Goal: Navigation & Orientation: Find specific page/section

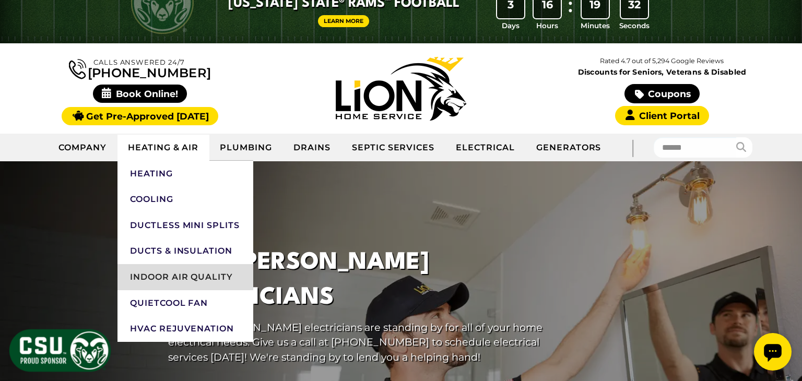
scroll to position [39, 0]
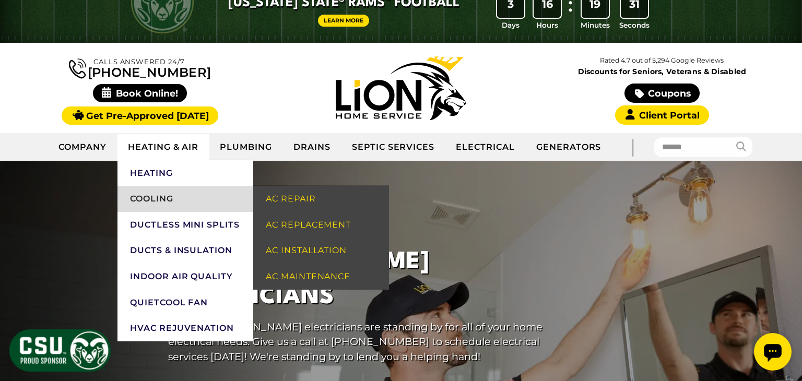
click at [161, 199] on link "Cooling" at bounding box center [185, 199] width 136 height 26
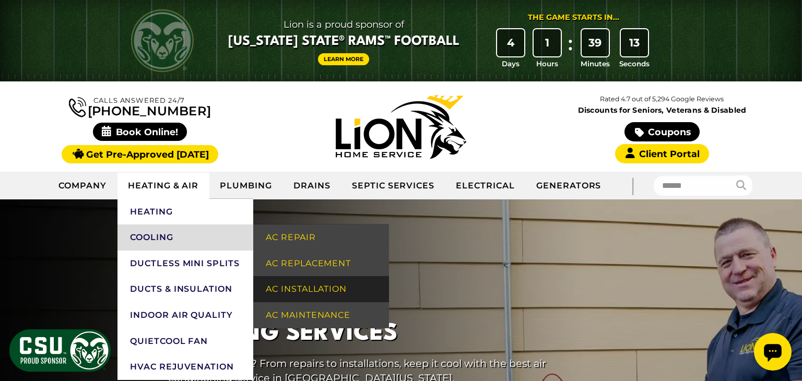
click at [318, 290] on link "AC Installation" at bounding box center [321, 289] width 136 height 26
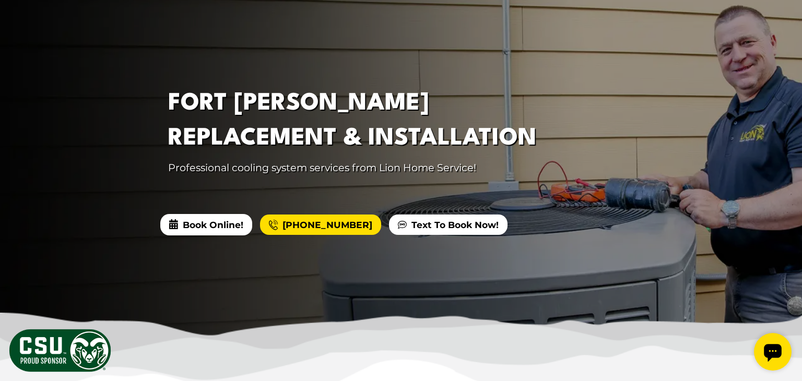
scroll to position [1629, 0]
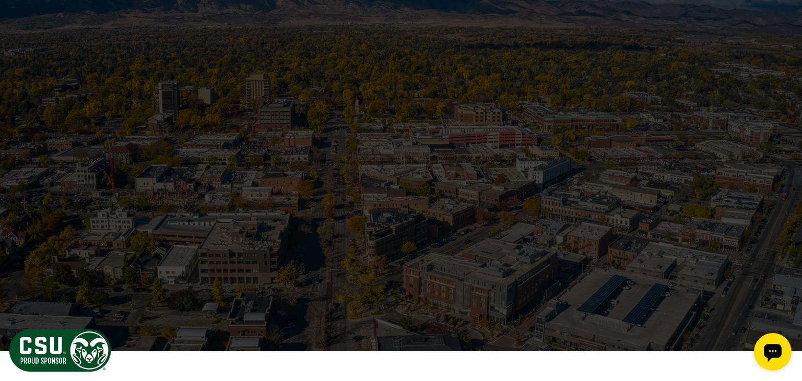
click at [741, 200] on icon at bounding box center [741, 200] width 0 height 0
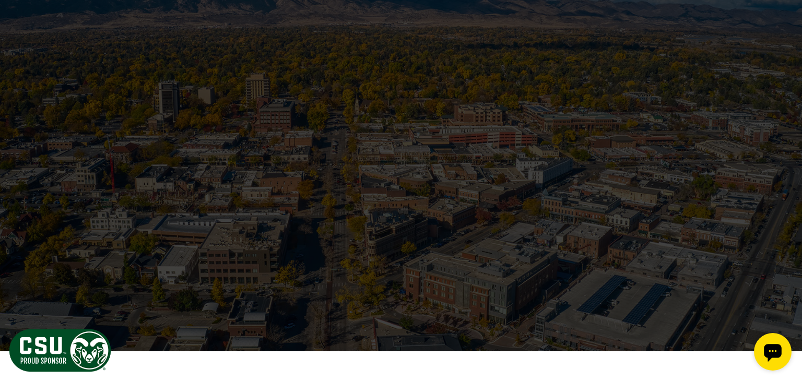
click at [741, 200] on icon at bounding box center [741, 200] width 0 height 0
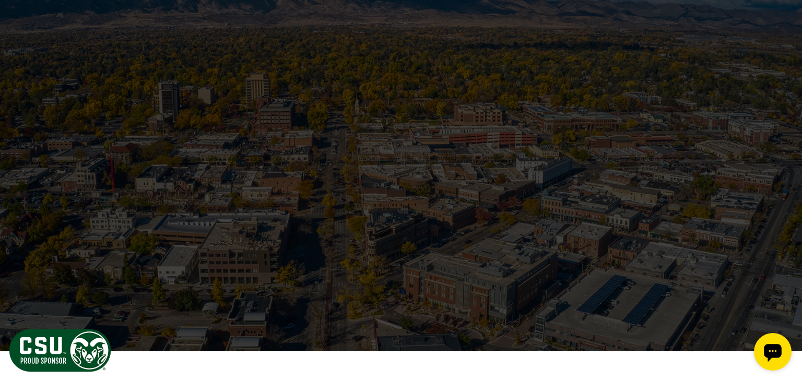
click at [741, 200] on icon at bounding box center [741, 200] width 0 height 0
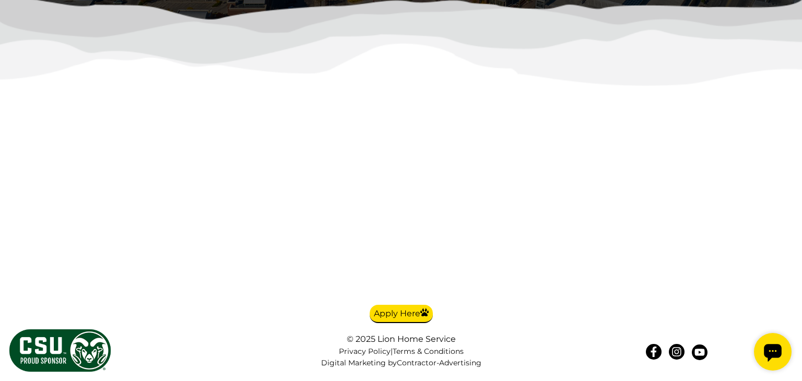
scroll to position [3170, 0]
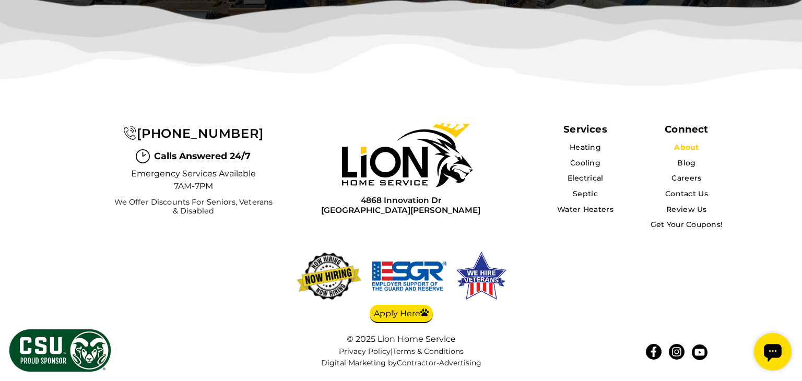
click at [680, 146] on link "About" at bounding box center [686, 147] width 25 height 9
click at [572, 214] on link "Water Heaters" at bounding box center [585, 209] width 57 height 9
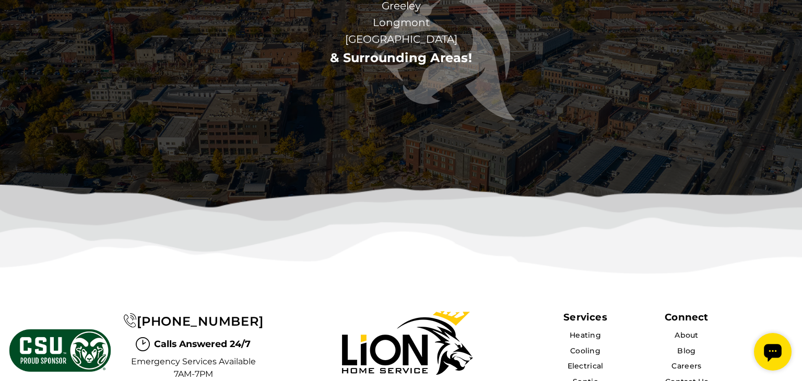
scroll to position [2869, 0]
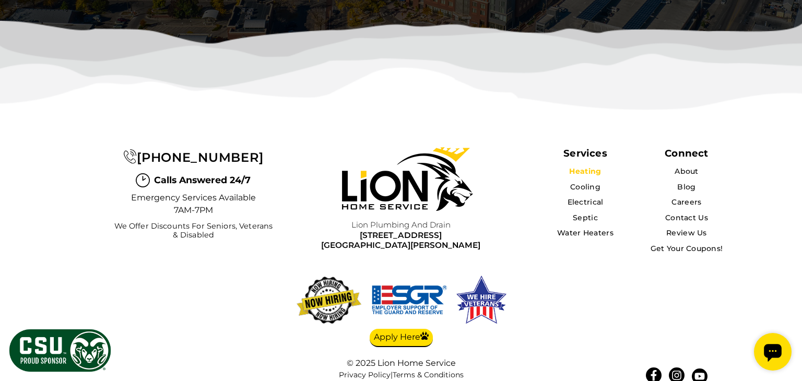
click at [583, 167] on link "Heating" at bounding box center [585, 171] width 32 height 9
